Goal: Information Seeking & Learning: Learn about a topic

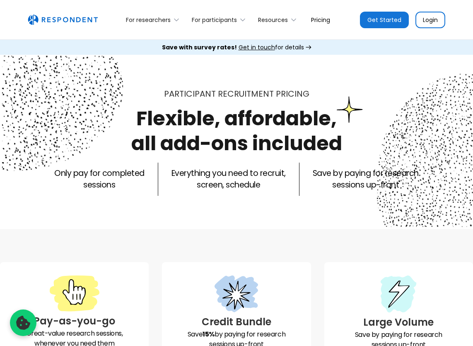
scroll to position [12, 0]
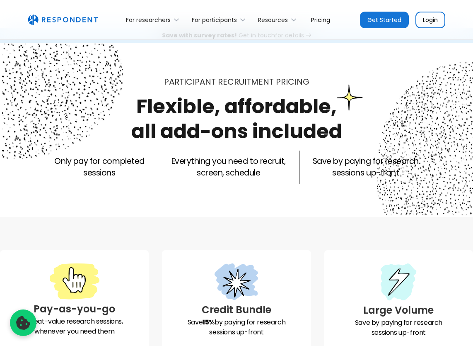
click at [436, 14] on link "Login" at bounding box center [431, 20] width 30 height 17
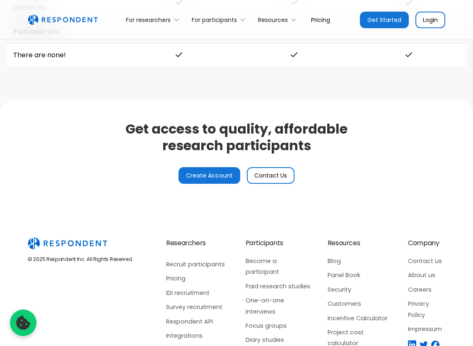
scroll to position [2067, 0]
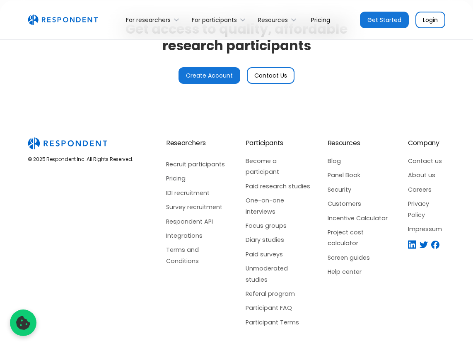
click at [170, 181] on link "Pricing" at bounding box center [197, 178] width 63 height 11
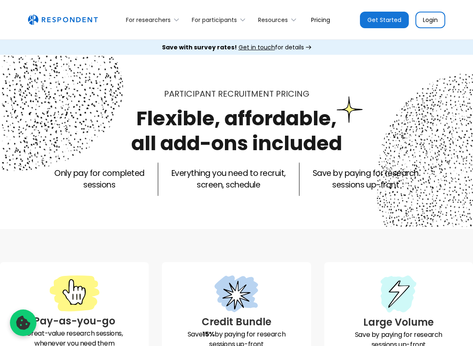
click at [172, 182] on p "Everything you need to recruit, screen, schedule" at bounding box center [229, 178] width 114 height 23
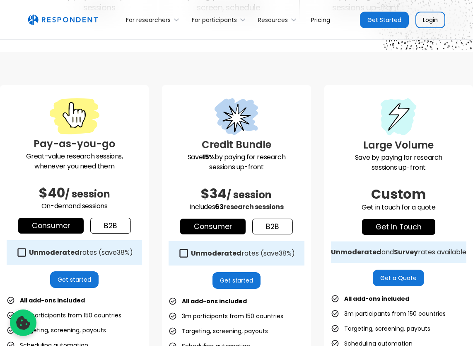
scroll to position [183, 0]
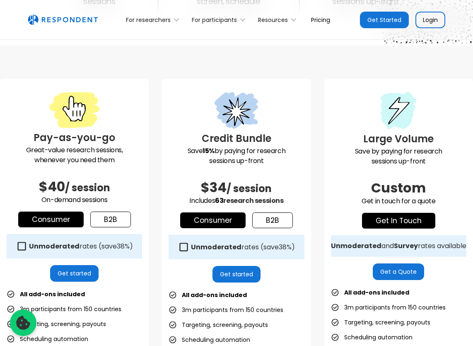
click at [113, 218] on link "b2b" at bounding box center [110, 219] width 41 height 16
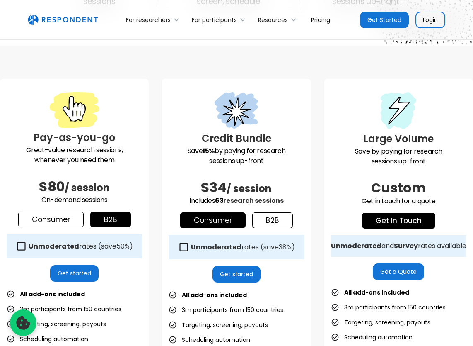
click at [100, 248] on div "Unmoderated rates (save 50% )" at bounding box center [81, 246] width 104 height 8
click at [110, 249] on div "Unmoderated rates (save 50% )" at bounding box center [81, 246] width 104 height 8
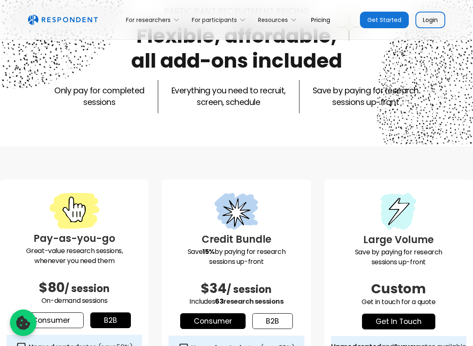
scroll to position [0, 0]
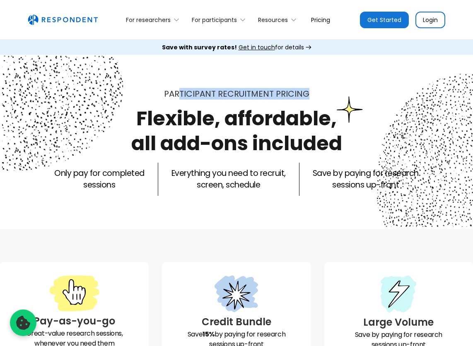
drag, startPoint x: 182, startPoint y: 91, endPoint x: 325, endPoint y: 93, distance: 143.0
click at [325, 93] on div "Participant recruitment PRICING" at bounding box center [236, 94] width 473 height 12
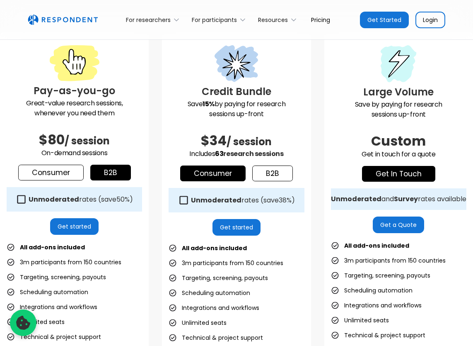
scroll to position [234, 0]
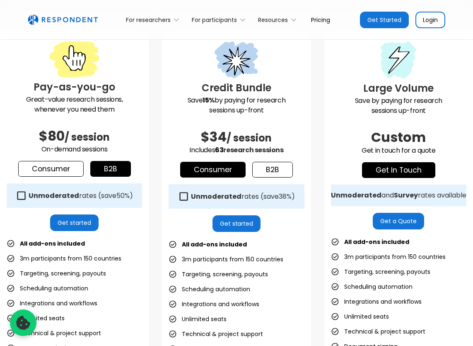
click at [53, 167] on link "Consumer" at bounding box center [50, 169] width 65 height 16
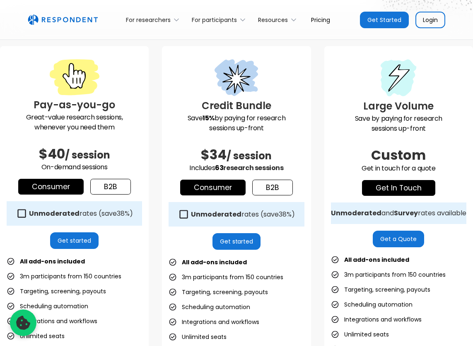
scroll to position [215, 0]
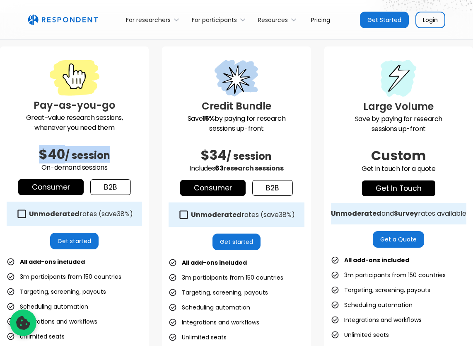
drag, startPoint x: 39, startPoint y: 153, endPoint x: 119, endPoint y: 150, distance: 80.0
click at [119, 150] on h2 "$40 / session" at bounding box center [74, 154] width 135 height 17
click at [117, 191] on link "b2b" at bounding box center [110, 187] width 41 height 16
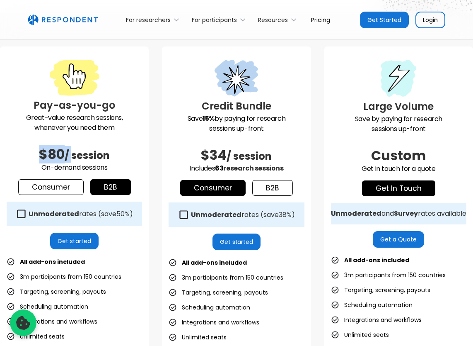
drag, startPoint x: 30, startPoint y: 148, endPoint x: 74, endPoint y: 155, distance: 44.0
click at [74, 155] on h2 "$80 / session" at bounding box center [74, 154] width 135 height 17
click at [74, 155] on span "/ session" at bounding box center [87, 155] width 45 height 14
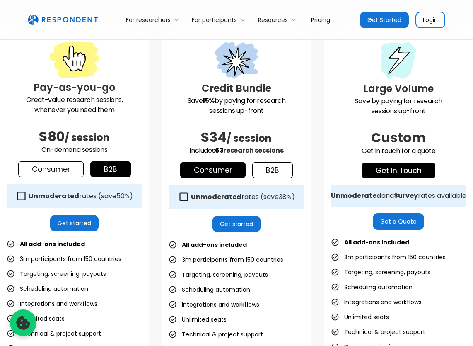
scroll to position [233, 0]
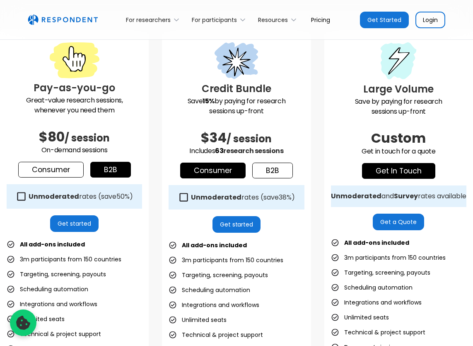
click at [111, 200] on div "Unmoderated rates (save 50% )" at bounding box center [81, 196] width 104 height 8
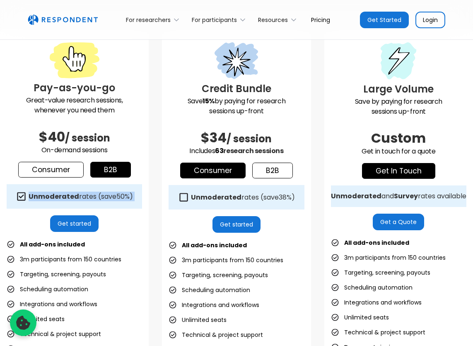
click at [111, 200] on div "Unmoderated rates (save 50% )" at bounding box center [81, 196] width 104 height 8
click at [121, 242] on ul "All add-ons included 3m participants from 150 countries Targeting, screening, p…" at bounding box center [74, 318] width 135 height 161
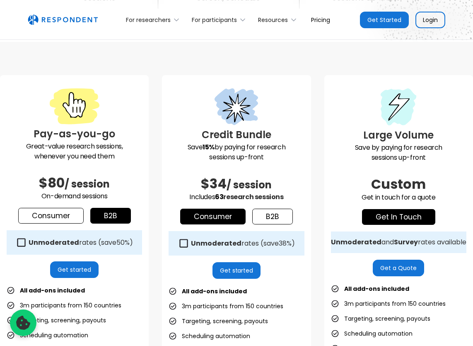
scroll to position [188, 0]
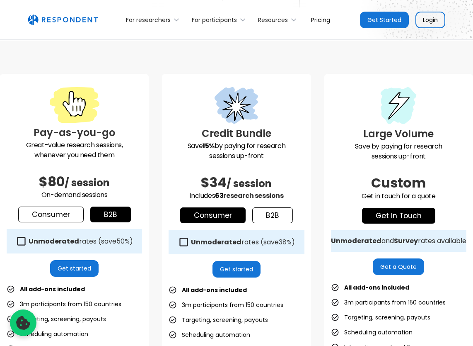
click at [120, 238] on span "50%" at bounding box center [122, 241] width 13 height 10
click at [123, 242] on span "50%" at bounding box center [122, 241] width 13 height 10
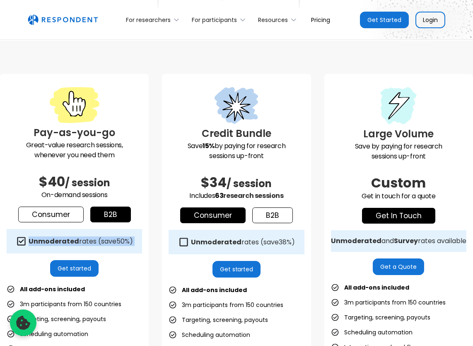
click at [123, 242] on span "50%" at bounding box center [122, 241] width 13 height 10
click at [118, 244] on span "50%" at bounding box center [122, 241] width 13 height 10
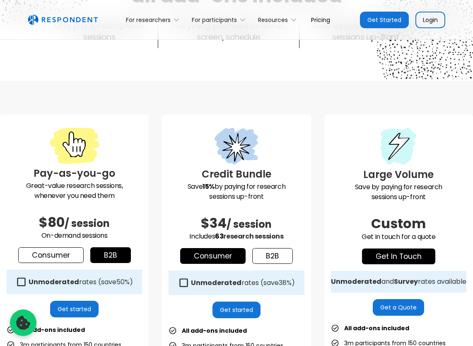
scroll to position [153, 0]
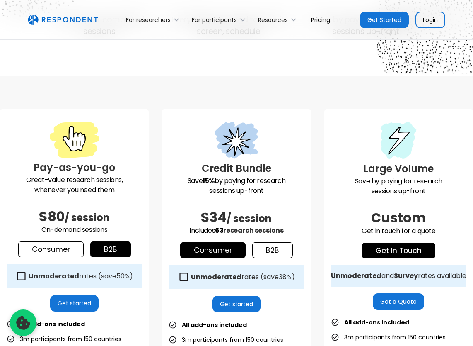
click at [83, 272] on div "Unmoderated rates (save 50% )" at bounding box center [81, 276] width 104 height 8
click at [96, 272] on div "Unmoderated rates (save 50% )" at bounding box center [81, 276] width 104 height 8
click at [54, 250] on link "Consumer" at bounding box center [50, 249] width 65 height 16
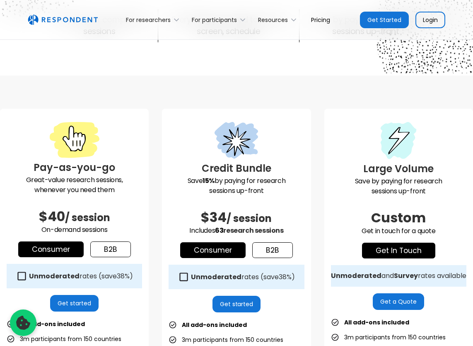
click at [113, 250] on link "b2b" at bounding box center [110, 249] width 41 height 16
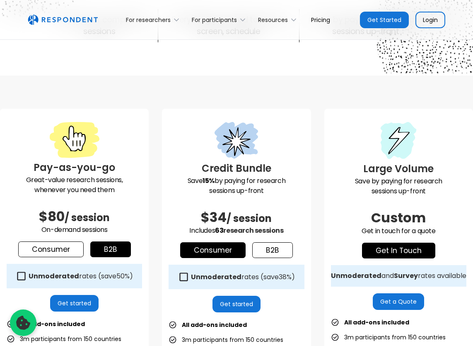
scroll to position [126, 0]
